Goal: Transaction & Acquisition: Book appointment/travel/reservation

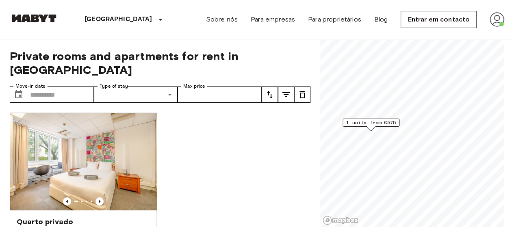
click at [378, 123] on span "1 units from €575" at bounding box center [371, 122] width 50 height 7
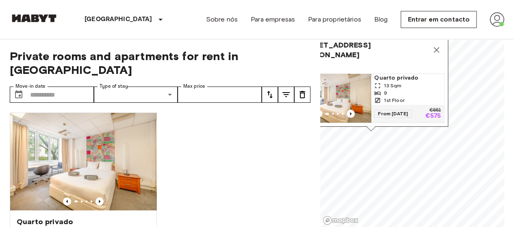
click at [350, 88] on img "Map marker" at bounding box center [334, 98] width 73 height 49
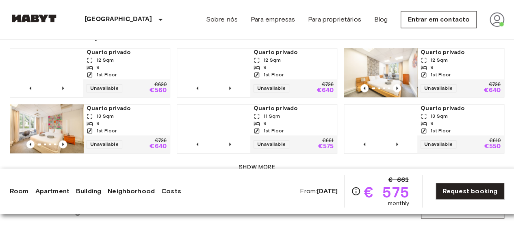
scroll to position [582, 0]
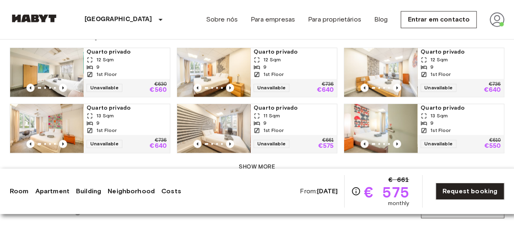
click at [70, 125] on img at bounding box center [46, 128] width 73 height 49
